Goal: Task Accomplishment & Management: Manage account settings

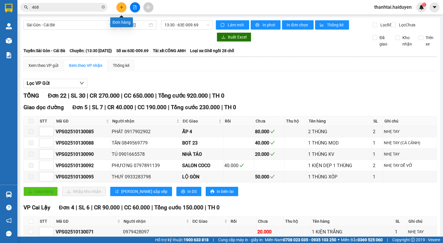
click at [123, 11] on button at bounding box center [121, 7] width 10 height 10
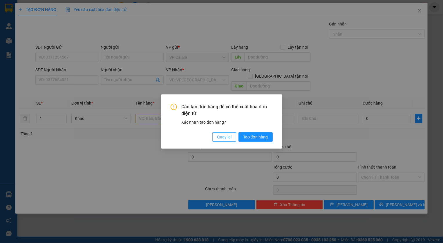
click at [226, 136] on span "Quay lại" at bounding box center [224, 137] width 15 height 6
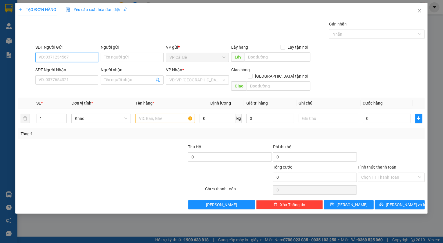
click at [68, 56] on input "SĐT Người Gửi" at bounding box center [66, 57] width 63 height 9
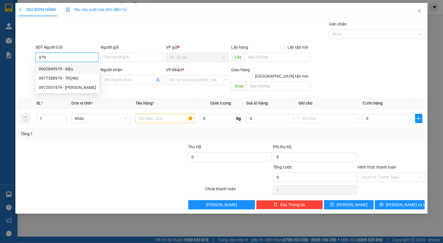
click at [65, 69] on div "0902849979 - diệu" at bounding box center [67, 69] width 57 height 6
type input "0902849979"
type input "diệu"
type input "0932062441"
type input "TÈO"
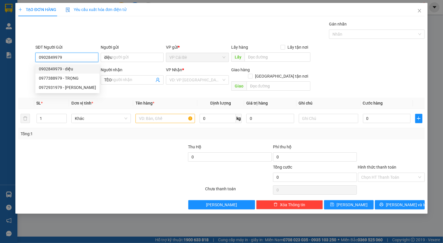
type input "70.000"
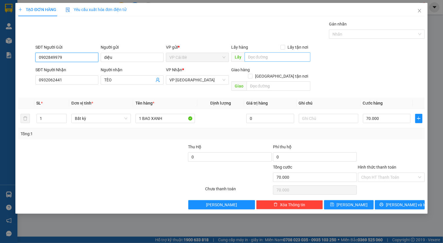
type input "0902849979"
click at [259, 58] on input "text" at bounding box center [278, 57] width 66 height 9
type input "nam anh"
click at [383, 117] on div "70.000" at bounding box center [387, 119] width 48 height 12
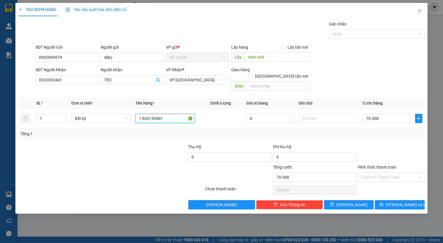
drag, startPoint x: 169, startPoint y: 113, endPoint x: 149, endPoint y: 131, distance: 27.6
click at [149, 131] on div "SL * Đơn vị tính * Tên hàng * Định lượng Giá trị hàng Ghi chú Cước hàng 1 Bất k…" at bounding box center [221, 119] width 406 height 42
type input "1 BAO"
click at [388, 114] on input "70.000" at bounding box center [387, 118] width 48 height 9
type input "5"
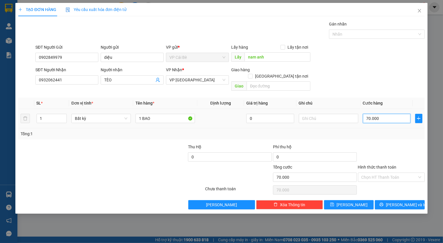
type input "5"
type input "50"
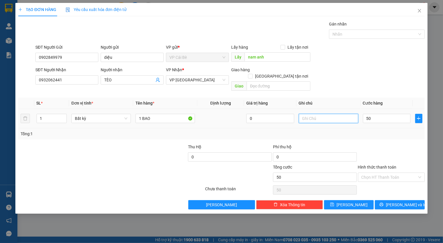
type input "50.000"
click at [304, 114] on input "text" at bounding box center [328, 118] width 59 height 9
type input "15.30"
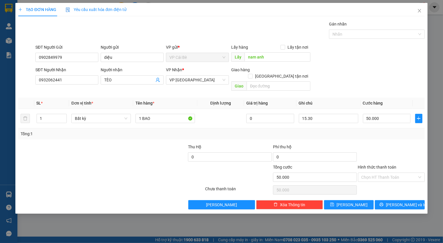
click at [371, 133] on div "Transit Pickup Surcharge Ids Transit Deliver Surcharge Ids Transit Deliver Surc…" at bounding box center [221, 115] width 406 height 189
click at [362, 201] on button "Lưu" at bounding box center [349, 205] width 50 height 9
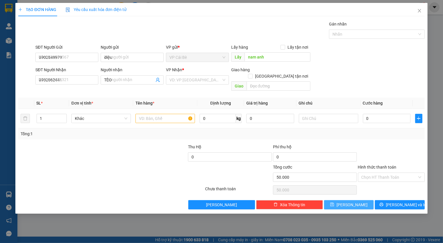
type input "0"
click at [420, 11] on icon "close" at bounding box center [419, 10] width 5 height 5
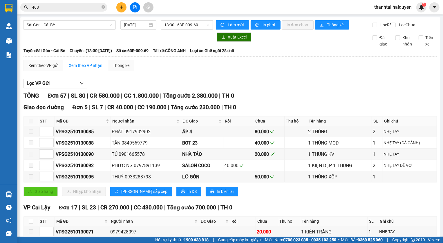
click at [31, 30] on div "Sài Gòn - Cái Bè 13/10/2025 13:30 - 63E-009.69" at bounding box center [118, 24] width 190 height 9
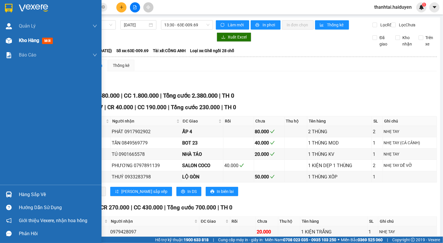
click at [32, 40] on span "Kho hàng" at bounding box center [29, 41] width 20 height 6
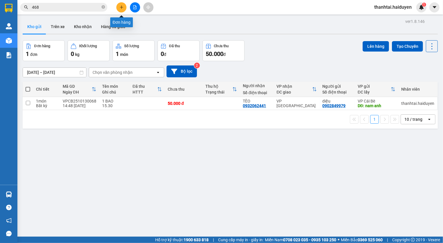
click at [123, 9] on icon "plus" at bounding box center [122, 7] width 4 height 4
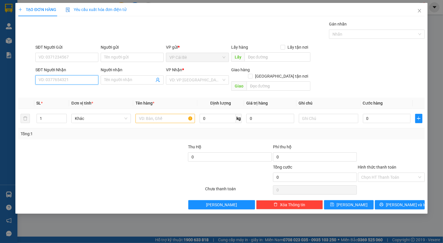
click at [72, 78] on input "SĐT Người Nhận" at bounding box center [66, 79] width 63 height 9
click at [69, 77] on input "SĐT Người Nhận" at bounding box center [66, 79] width 63 height 9
click at [68, 78] on input "SĐT Người Nhận" at bounding box center [66, 79] width 63 height 9
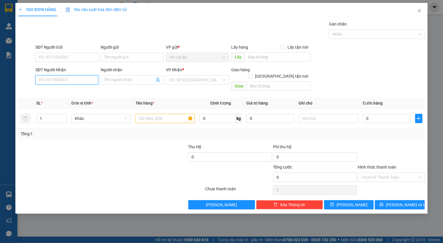
click at [66, 78] on input "SĐT Người Nhận" at bounding box center [66, 79] width 63 height 9
type input "0907461020"
click at [80, 90] on div "0907461020 - DANH" at bounding box center [67, 92] width 56 height 6
type input "DANH"
type input "20.000"
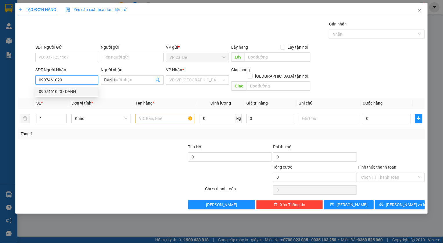
type input "20.000"
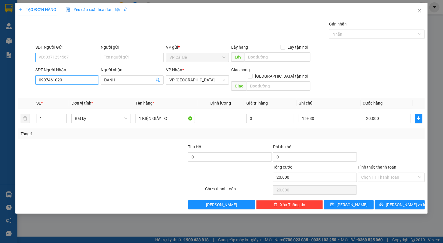
type input "0907461020"
click at [82, 56] on input "SĐT Người Gửi" at bounding box center [66, 57] width 63 height 9
click at [76, 67] on div "0918342665" at bounding box center [67, 69] width 56 height 6
type input "0918342665"
type input "NHÀ TÁO"
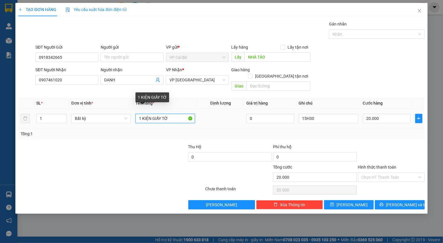
drag, startPoint x: 168, startPoint y: 109, endPoint x: 116, endPoint y: 122, distance: 53.4
click at [116, 122] on tr "1 Bất kỳ 1 KIỆN GIẤY TỜ 0 15H30 20.000" at bounding box center [221, 118] width 406 height 19
type input "1 thùng 5kg"
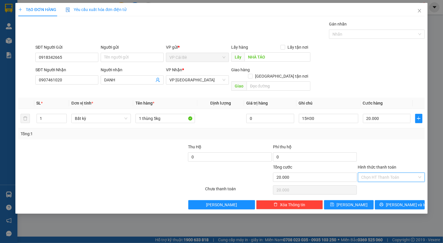
click at [374, 173] on input "Hình thức thanh toán" at bounding box center [390, 177] width 56 height 9
drag, startPoint x: 374, startPoint y: 182, endPoint x: 374, endPoint y: 185, distance: 3.0
click at [374, 182] on div "Tại văn phòng" at bounding box center [392, 182] width 60 height 6
type input "0"
click at [361, 203] on div "TẠO ĐƠN HÀNG Yêu cầu xuất hóa đơn điện tử Transit Pickup Surcharge Ids Transit …" at bounding box center [221, 108] width 412 height 211
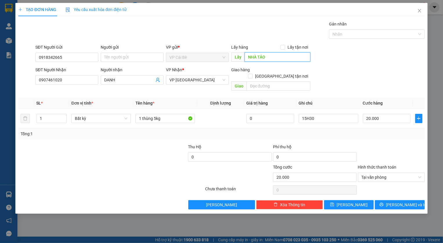
click at [248, 54] on input "NHÀ TÁO" at bounding box center [278, 57] width 66 height 9
click at [248, 55] on input "NHÀ TÁO" at bounding box center [278, 57] width 66 height 9
type input "kế NHÀ TÁO"
click at [338, 201] on button "Lưu" at bounding box center [349, 205] width 50 height 9
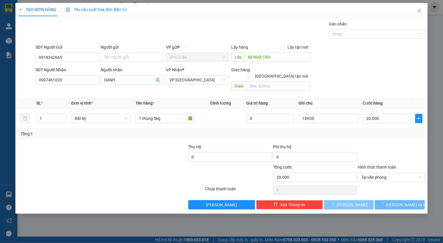
type input "0"
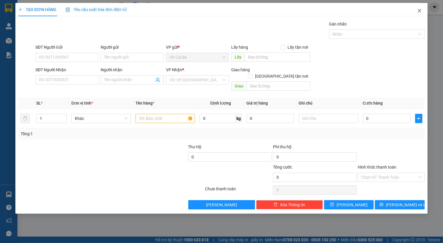
click at [419, 7] on span "Close" at bounding box center [420, 11] width 16 height 16
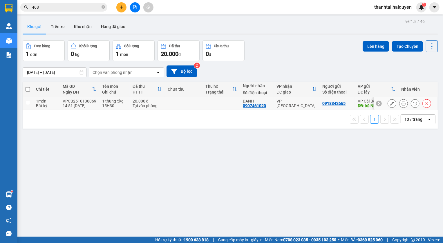
click at [389, 101] on button at bounding box center [392, 104] width 8 height 10
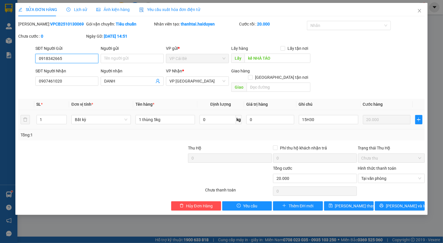
type input "0918342665"
type input "kế NHÀ TÁO"
type input "0907461020"
type input "DANH"
type input "0"
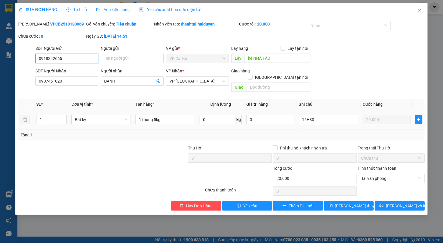
type input "20.000"
click at [63, 58] on input "0918342665" at bounding box center [66, 58] width 63 height 9
type input "0822342665"
click at [352, 203] on span "[PERSON_NAME] đổi" at bounding box center [358, 206] width 46 height 6
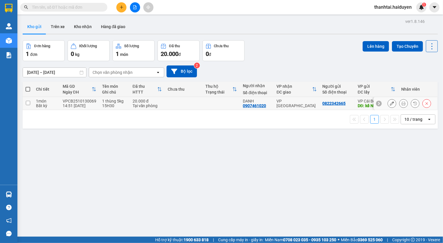
click at [181, 105] on td at bounding box center [184, 103] width 38 height 13
checkbox input "true"
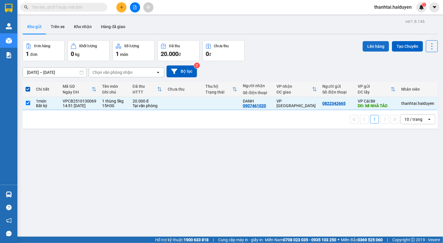
click at [367, 47] on button "Lên hàng" at bounding box center [376, 46] width 26 height 10
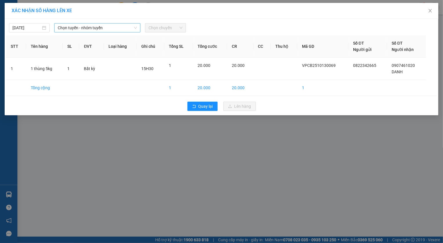
click at [87, 31] on span "Chọn tuyến - nhóm tuyến" at bounding box center [97, 28] width 79 height 9
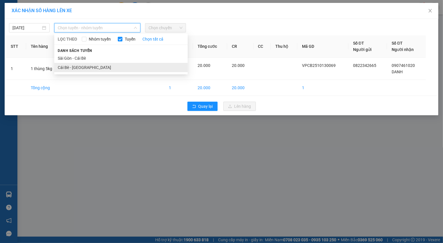
click at [63, 67] on li "Cái Bè - [GEOGRAPHIC_DATA]" at bounding box center [121, 67] width 134 height 9
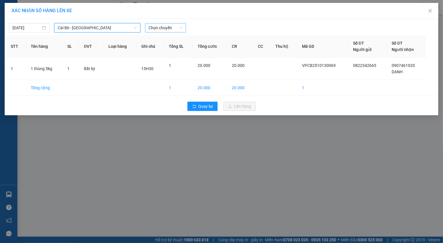
click at [165, 26] on span "Chọn chuyến" at bounding box center [166, 28] width 34 height 9
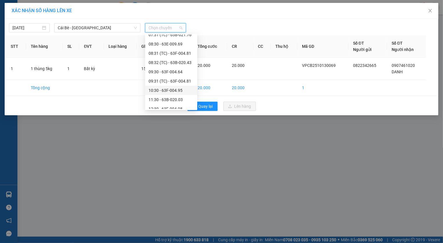
scroll to position [130, 0]
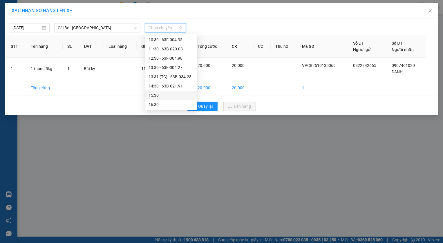
click at [163, 93] on div "15:30" at bounding box center [171, 95] width 45 height 6
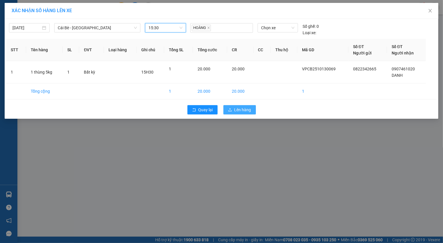
click at [228, 107] on button "Lên hàng" at bounding box center [239, 109] width 33 height 9
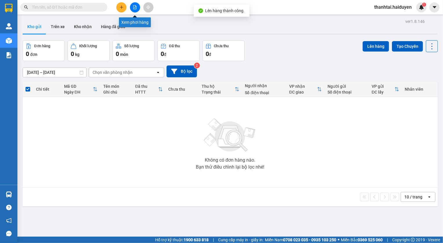
click at [132, 7] on button at bounding box center [135, 7] width 10 height 10
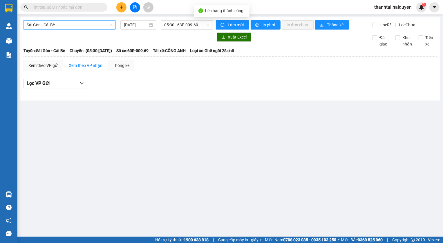
click at [53, 29] on div "Sài Gòn - Cái Bè" at bounding box center [69, 24] width 93 height 9
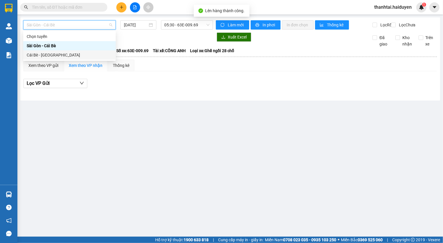
click at [46, 59] on div "Cái Bè - [GEOGRAPHIC_DATA]" at bounding box center [69, 54] width 93 height 9
type input "[DATE]"
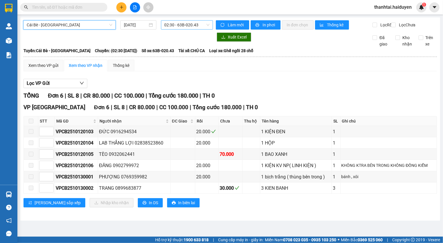
click at [169, 26] on span "02:30 - 63B-020.43" at bounding box center [187, 25] width 45 height 9
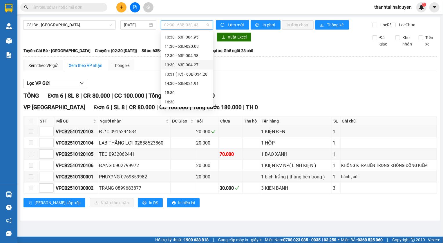
scroll to position [130, 0]
click at [186, 90] on div "15:30" at bounding box center [187, 92] width 45 height 6
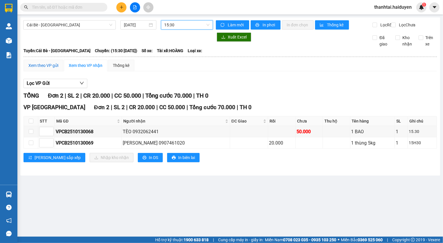
click at [44, 69] on div "Xem theo VP gửi" at bounding box center [43, 65] width 30 height 6
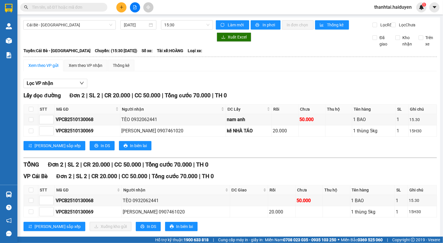
click at [62, 71] on div "Xem theo VP gửi" at bounding box center [44, 66] width 40 height 12
click at [106, 71] on div "Xem theo VP nhận" at bounding box center [86, 66] width 44 height 12
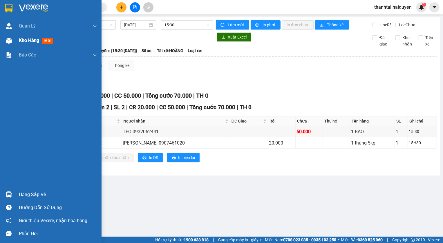
click at [27, 44] on div "Kho hàng mới" at bounding box center [58, 40] width 78 height 15
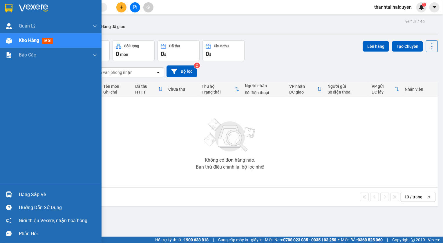
click at [19, 197] on div "Hàng sắp về" at bounding box center [51, 194] width 102 height 13
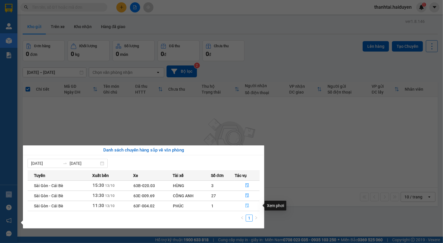
click at [247, 206] on icon "file-done" at bounding box center [247, 206] width 3 height 4
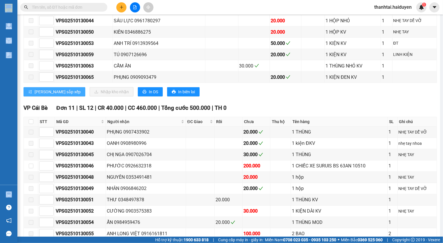
scroll to position [264, 0]
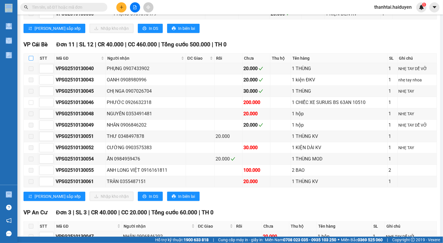
click at [31, 61] on input "checkbox" at bounding box center [31, 58] width 5 height 5
checkbox input "true"
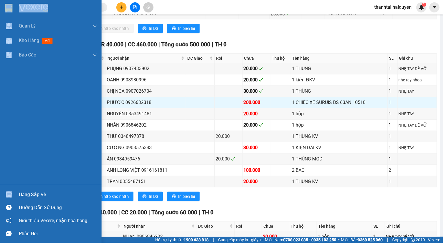
drag, startPoint x: 17, startPoint y: 194, endPoint x: 22, endPoint y: 194, distance: 4.7
click at [18, 194] on div "Hàng sắp về" at bounding box center [51, 194] width 102 height 13
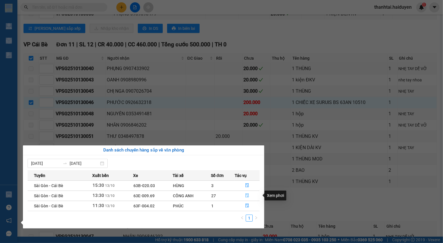
click at [245, 195] on icon "file-done" at bounding box center [247, 196] width 4 height 4
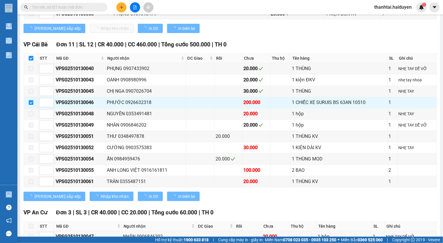
checkbox input "false"
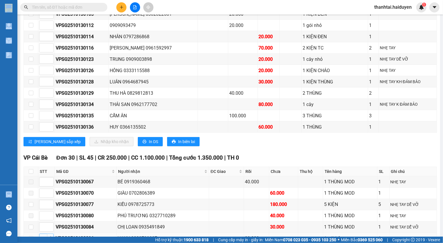
scroll to position [365, 0]
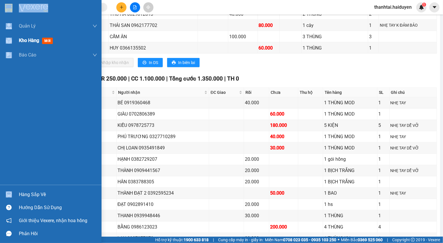
click at [30, 39] on span "Kho hàng" at bounding box center [29, 41] width 20 height 6
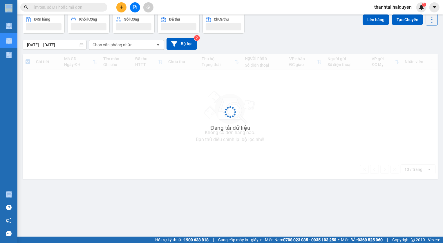
scroll to position [26, 0]
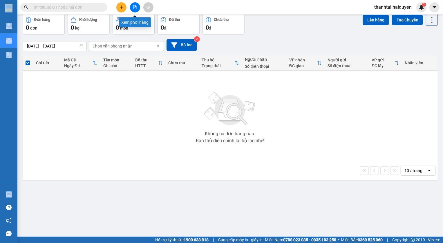
click at [134, 6] on icon "file-add" at bounding box center [135, 7] width 4 height 4
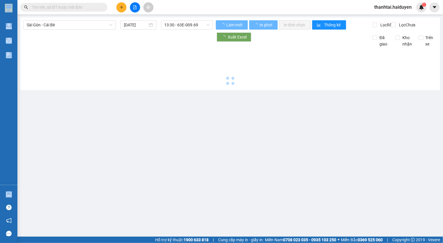
click at [71, 26] on span "Sài Gòn - Cái Bè" at bounding box center [70, 25] width 86 height 9
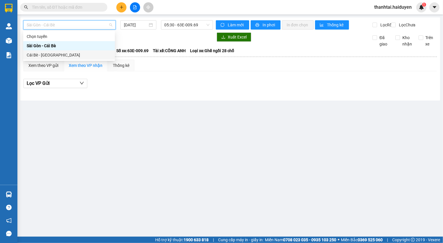
click at [62, 55] on div "Cái Bè - [GEOGRAPHIC_DATA]" at bounding box center [69, 55] width 85 height 6
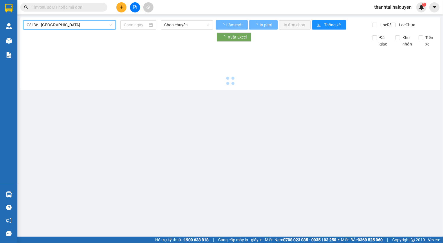
type input "[DATE]"
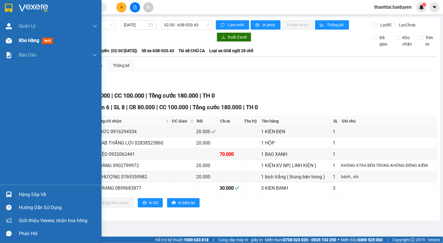
click at [18, 38] on div "Kho hàng mới" at bounding box center [51, 40] width 102 height 15
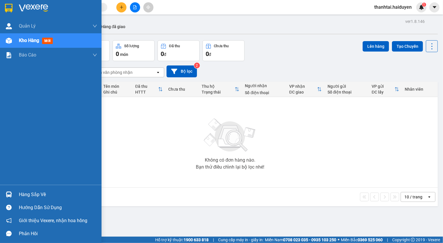
click at [29, 185] on div "Hàng sắp về Hướng dẫn sử dụng Giới thiệu Vexere, nhận hoa hồng Phản hồi" at bounding box center [51, 212] width 102 height 55
click at [21, 194] on div "Hàng sắp về" at bounding box center [58, 195] width 78 height 9
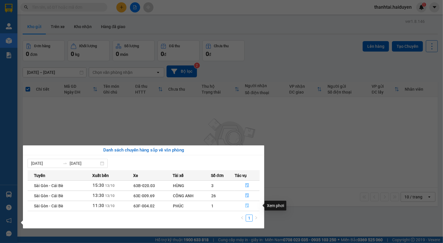
click at [249, 208] on button "button" at bounding box center [247, 206] width 24 height 9
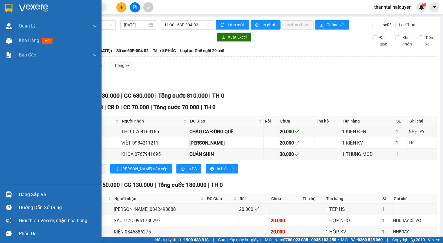
click at [26, 192] on div "Hàng sắp về" at bounding box center [58, 195] width 78 height 9
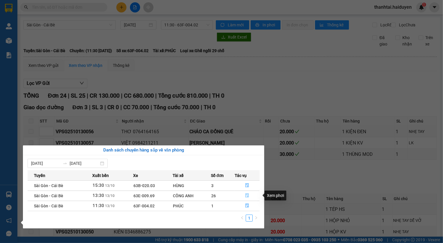
click at [249, 195] on icon "file-done" at bounding box center [247, 196] width 4 height 4
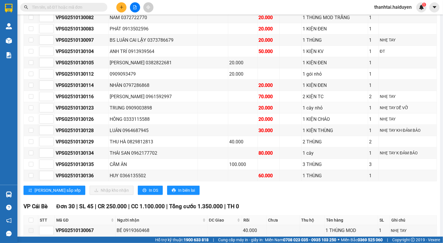
scroll to position [343, 0]
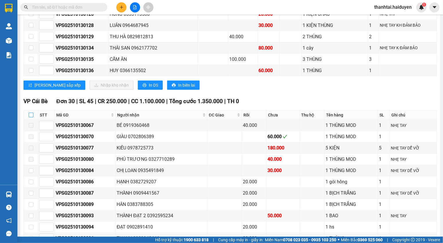
click at [31, 118] on input "checkbox" at bounding box center [31, 115] width 5 height 5
checkbox input "true"
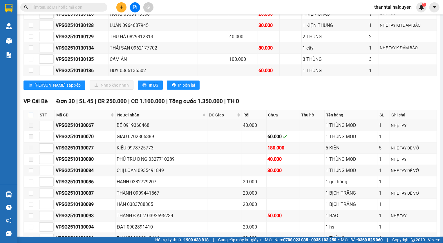
checkbox input "true"
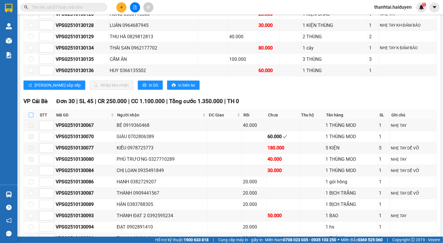
checkbox input "true"
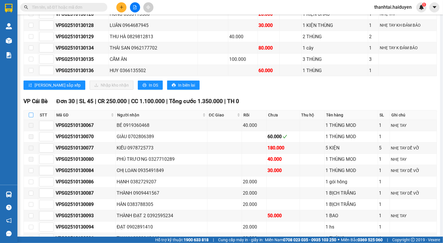
checkbox input "true"
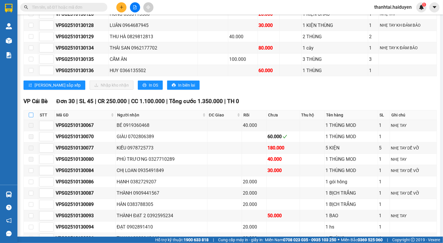
checkbox input "true"
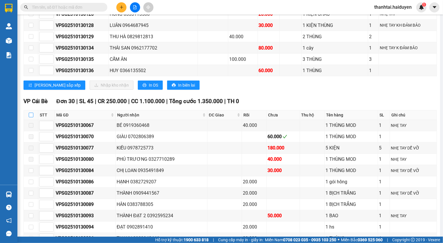
checkbox input "true"
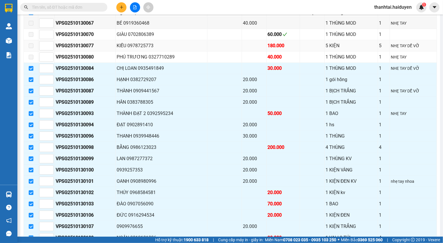
scroll to position [448, 0]
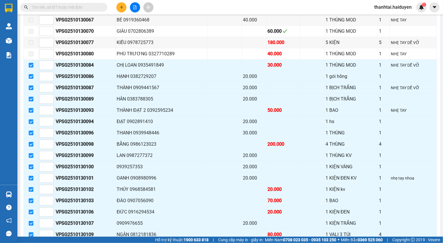
click at [58, 5] on input "text" at bounding box center [66, 7] width 68 height 6
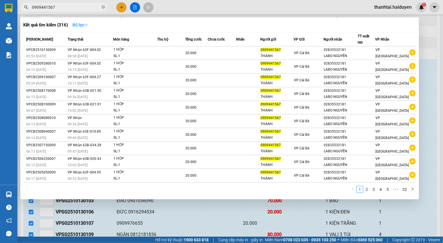
type input "0909441567"
click at [79, 25] on strong "Bộ lọc" at bounding box center [81, 25] width 16 height 5
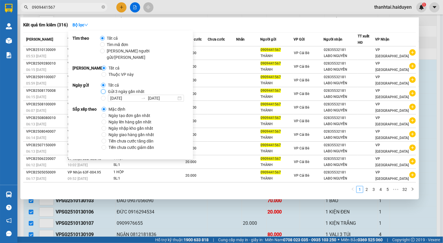
click at [102, 89] on input "Gửi 3 ngày gần nhất" at bounding box center [103, 91] width 5 height 5
radio input "true"
radio input "false"
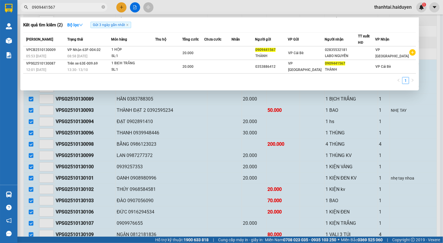
click at [187, 2] on div at bounding box center [221, 121] width 443 height 243
click at [69, 6] on input "0909441567" at bounding box center [66, 7] width 68 height 6
click at [159, 161] on div at bounding box center [221, 121] width 443 height 243
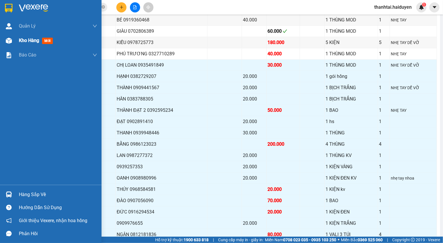
click at [26, 37] on div "Kho hàng mới" at bounding box center [37, 40] width 36 height 7
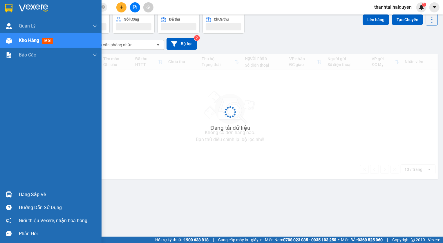
scroll to position [26, 0]
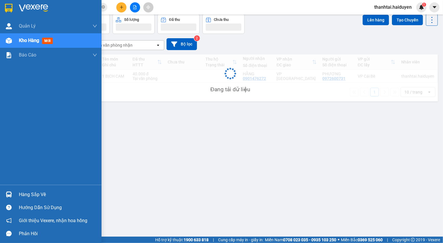
click at [39, 186] on div "Hàng sắp về Hướng dẫn sử dụng Giới thiệu Vexere, nhận hoa hồng Phản hồi" at bounding box center [51, 212] width 102 height 55
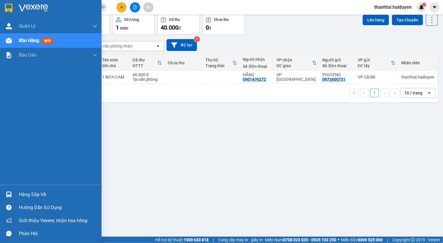
click at [15, 194] on div "Hàng sắp về" at bounding box center [51, 194] width 102 height 13
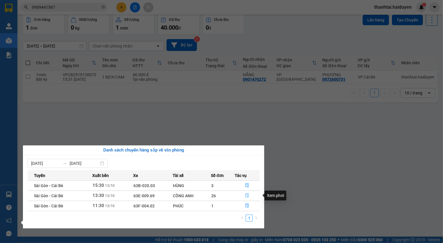
click at [249, 194] on icon "file-done" at bounding box center [247, 196] width 4 height 4
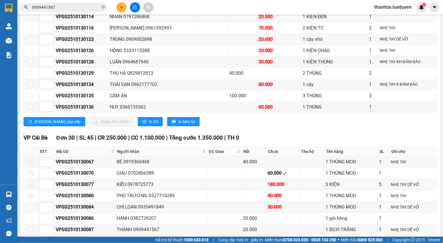
scroll to position [343, 0]
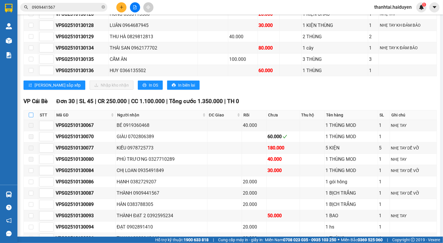
click at [33, 118] on input "checkbox" at bounding box center [31, 115] width 5 height 5
checkbox input "true"
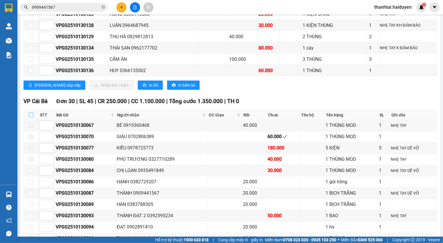
checkbox input "true"
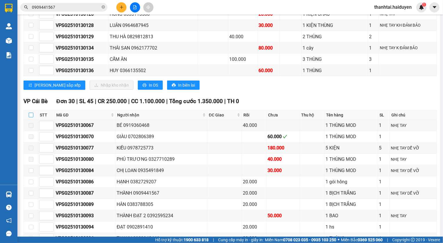
checkbox input "true"
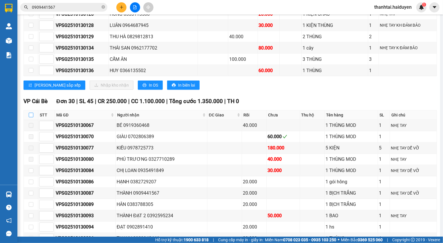
checkbox input "true"
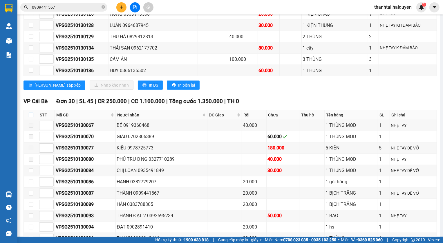
checkbox input "true"
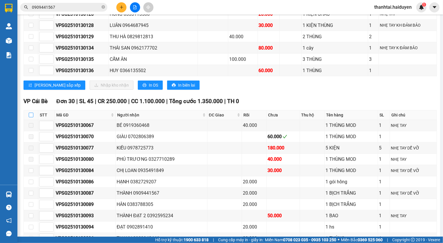
checkbox input "true"
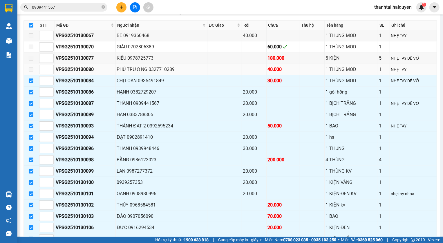
scroll to position [448, 0]
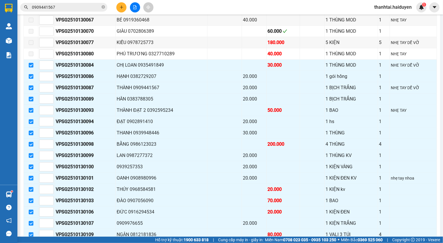
click at [64, 5] on input "0909441567" at bounding box center [66, 7] width 68 height 6
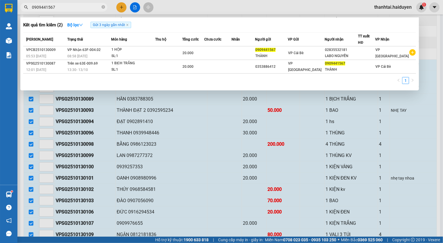
click at [64, 5] on input "0909441567" at bounding box center [66, 7] width 68 height 6
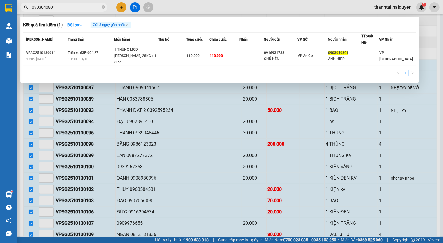
type input "0903040801"
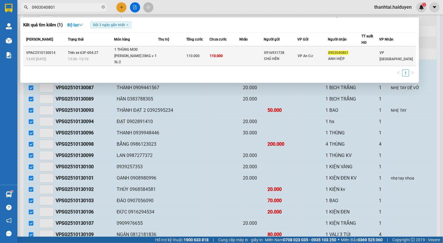
click at [177, 50] on td at bounding box center [172, 56] width 28 height 20
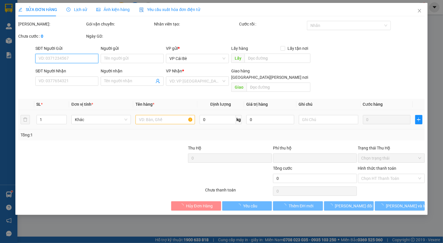
type input "0916931738"
type input "CHÚ HÊN"
type input "0903040801"
type input "ANH HIỆP"
type input "0"
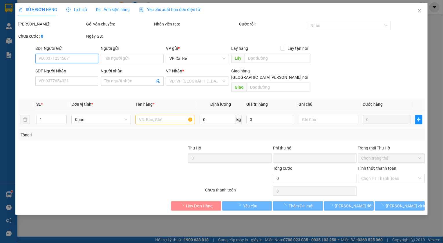
type input "110.000"
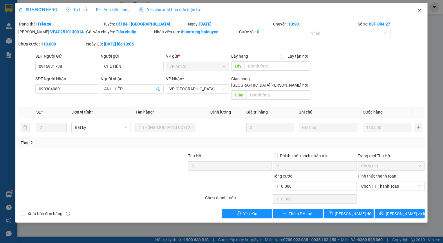
click at [417, 11] on span "Close" at bounding box center [420, 11] width 16 height 16
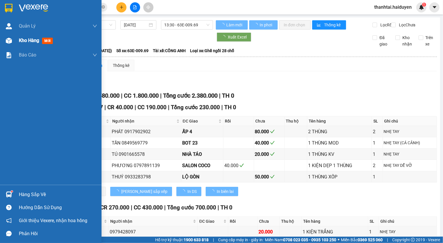
click at [9, 40] on img at bounding box center [9, 41] width 6 height 6
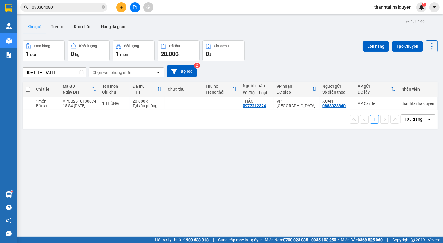
drag, startPoint x: 43, startPoint y: 7, endPoint x: 52, endPoint y: 22, distance: 18.1
click at [43, 7] on input "0903040801" at bounding box center [66, 7] width 68 height 6
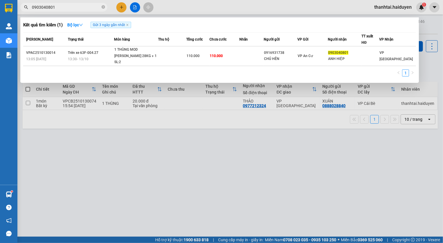
drag, startPoint x: 61, startPoint y: 7, endPoint x: 6, endPoint y: 28, distance: 58.2
click at [11, 26] on section "Kết quả [PERSON_NAME] ( 1 ) Bộ lọc Gửi 3 ngày gần nhất Mã ĐH Trạng thái Món hàn…" at bounding box center [221, 121] width 443 height 243
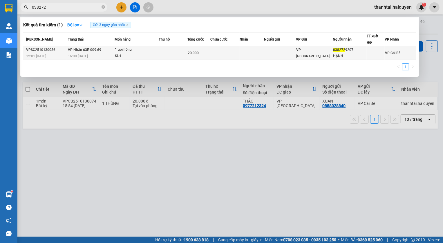
type input "038272"
click at [284, 54] on td at bounding box center [280, 53] width 32 height 14
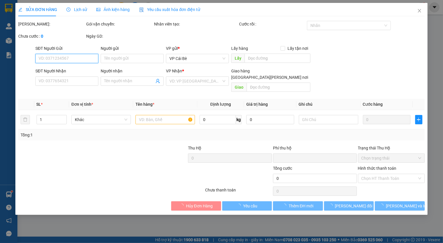
type input "0382729207"
type input "HẠNH"
type input "0"
type input "20.000"
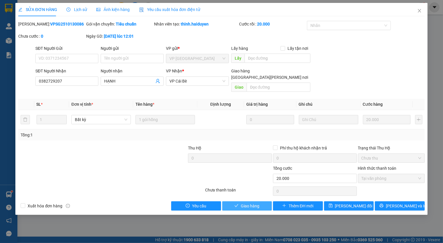
click at [248, 203] on span "Giao hàng" at bounding box center [250, 206] width 19 height 6
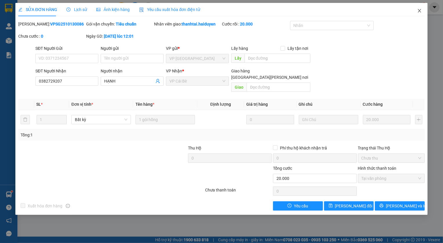
drag, startPoint x: 418, startPoint y: 10, endPoint x: 412, endPoint y: 10, distance: 5.5
click at [416, 10] on span "Close" at bounding box center [420, 11] width 16 height 16
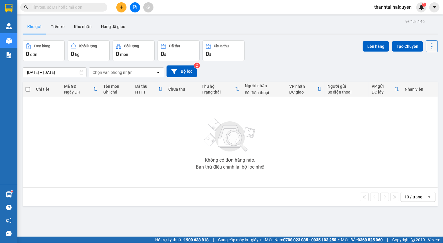
click at [429, 42] on icon at bounding box center [432, 46] width 8 height 8
click at [408, 85] on div "Làm mới" at bounding box center [418, 83] width 34 height 6
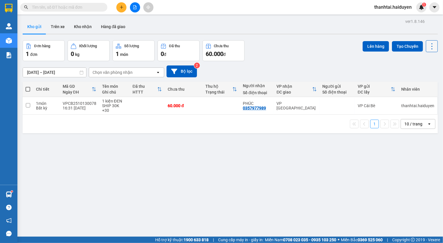
click at [426, 44] on button at bounding box center [432, 46] width 12 height 12
click at [403, 85] on icon "Menu" at bounding box center [405, 83] width 6 height 6
